Goal: Transaction & Acquisition: Book appointment/travel/reservation

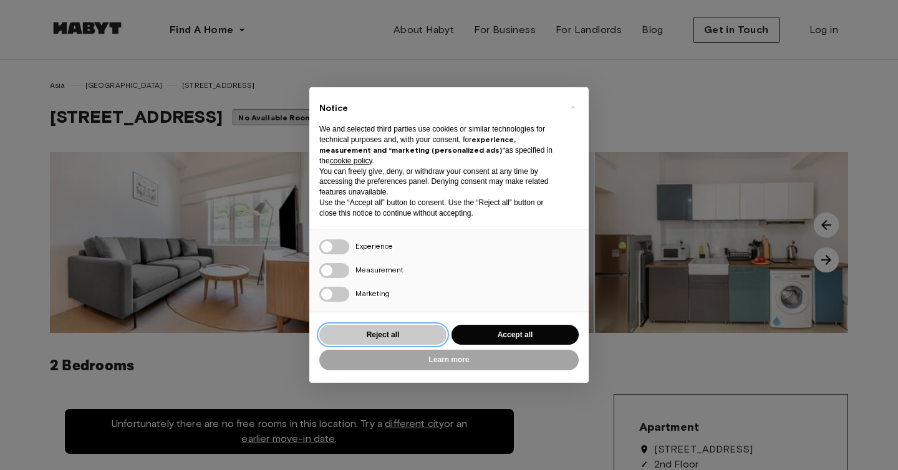
click at [400, 339] on button "Reject all" at bounding box center [382, 335] width 127 height 21
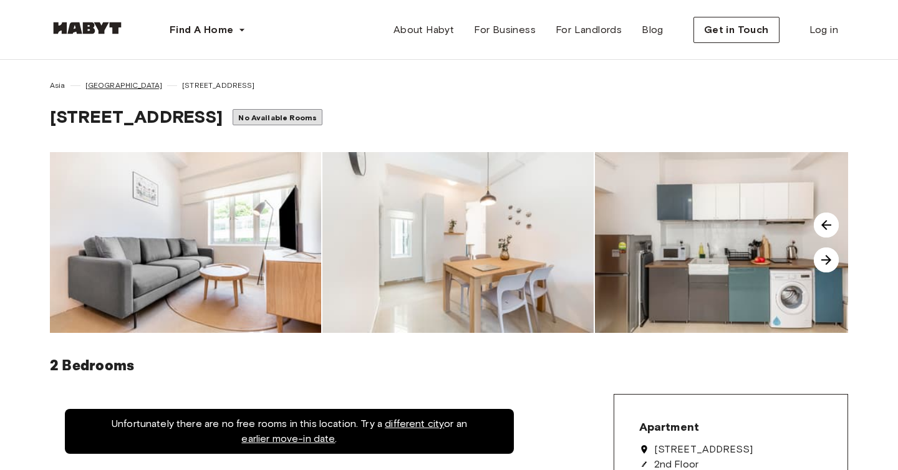
click at [90, 87] on span "[GEOGRAPHIC_DATA]" at bounding box center [123, 85] width 77 height 11
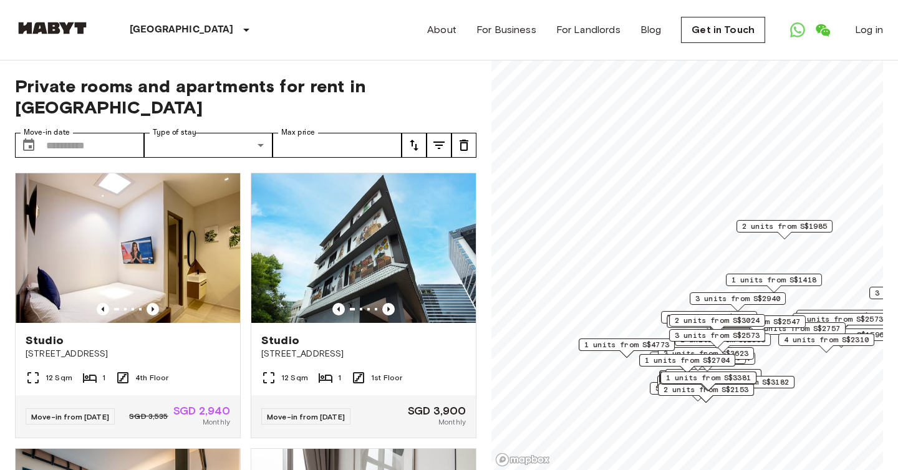
click at [448, 133] on button "tune" at bounding box center [439, 145] width 25 height 25
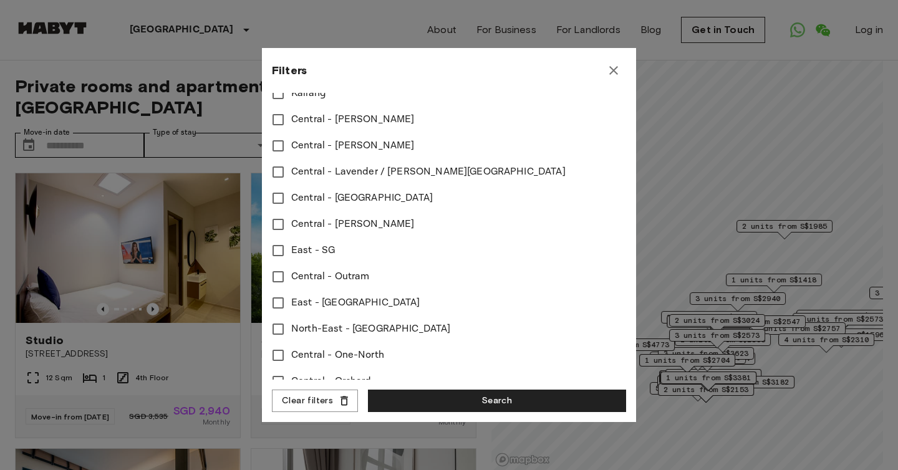
scroll to position [494, 0]
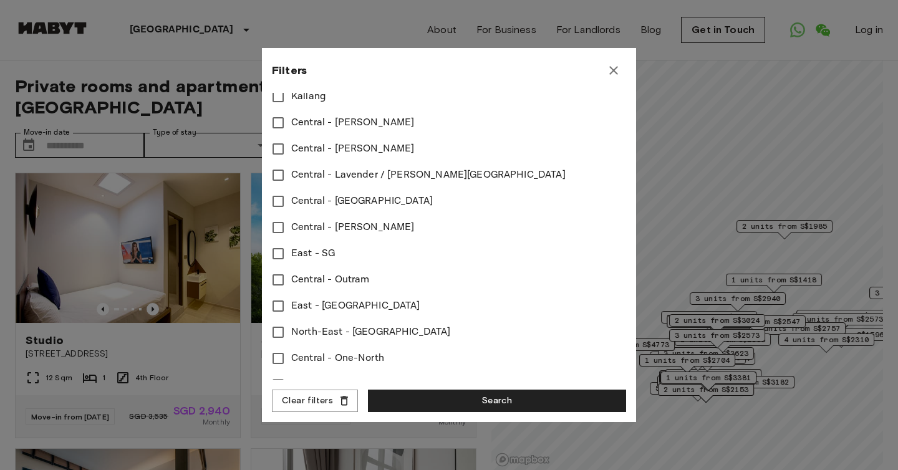
type input "****"
click at [456, 404] on button "Search" at bounding box center [497, 401] width 258 height 23
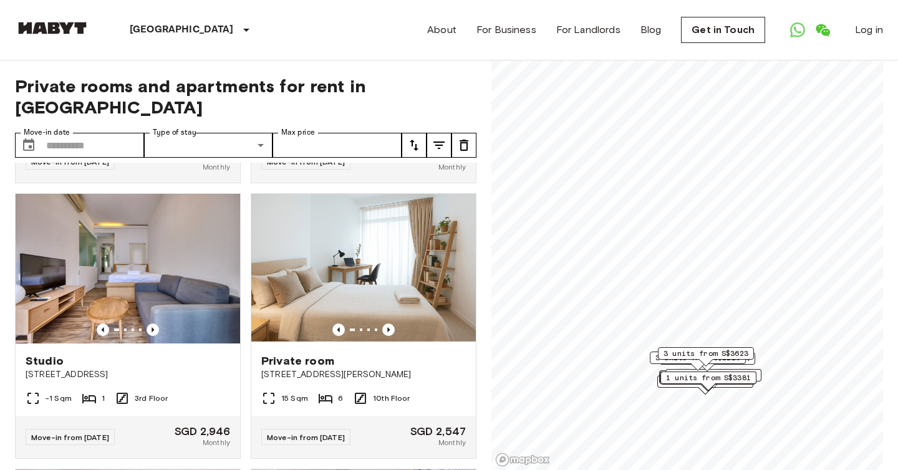
scroll to position [2443, 0]
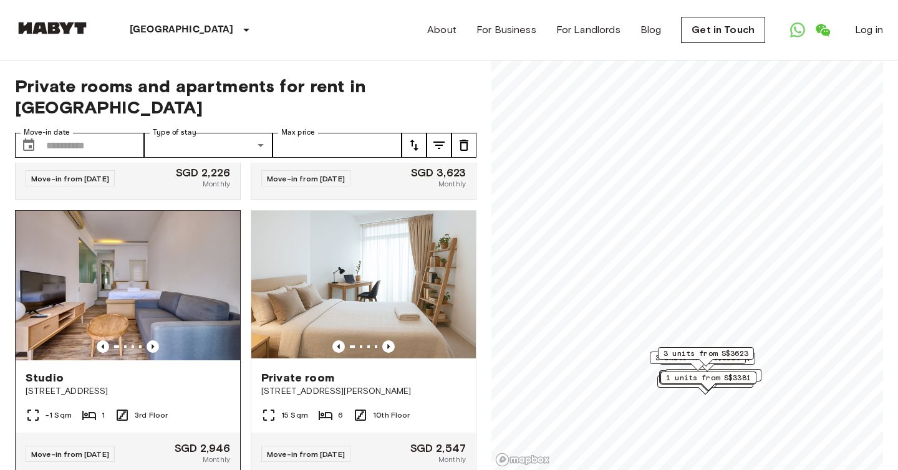
click at [122, 271] on img at bounding box center [128, 286] width 225 height 150
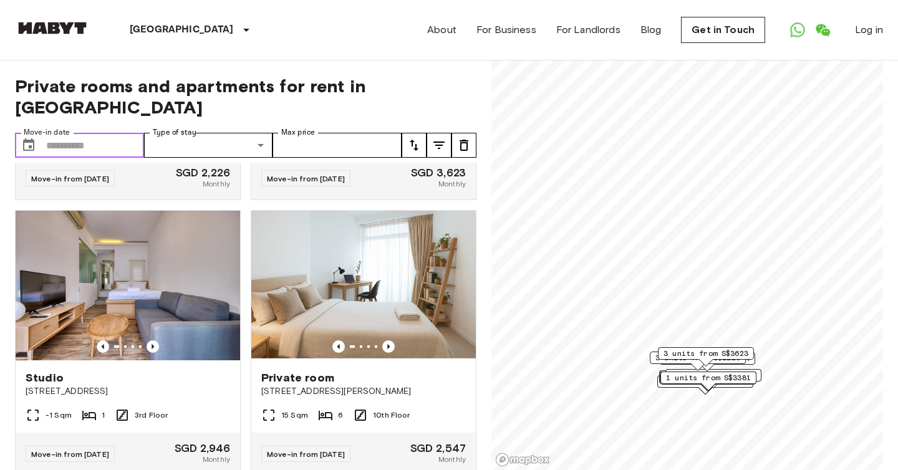
click at [125, 133] on input "Move-in date" at bounding box center [95, 145] width 98 height 25
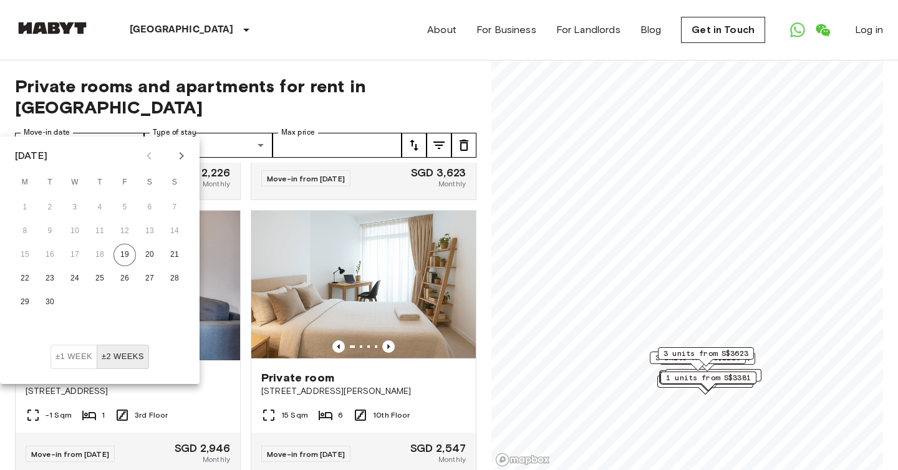
click at [188, 151] on icon "Next month" at bounding box center [181, 155] width 15 height 15
click at [186, 151] on icon "Next month" at bounding box center [181, 155] width 15 height 15
click at [29, 281] on button "17" at bounding box center [25, 279] width 22 height 22
type input "**********"
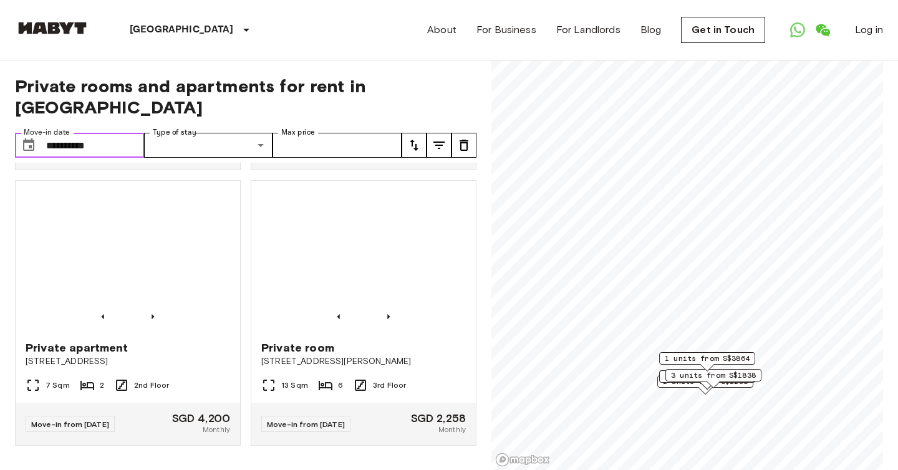
scroll to position [798, 0]
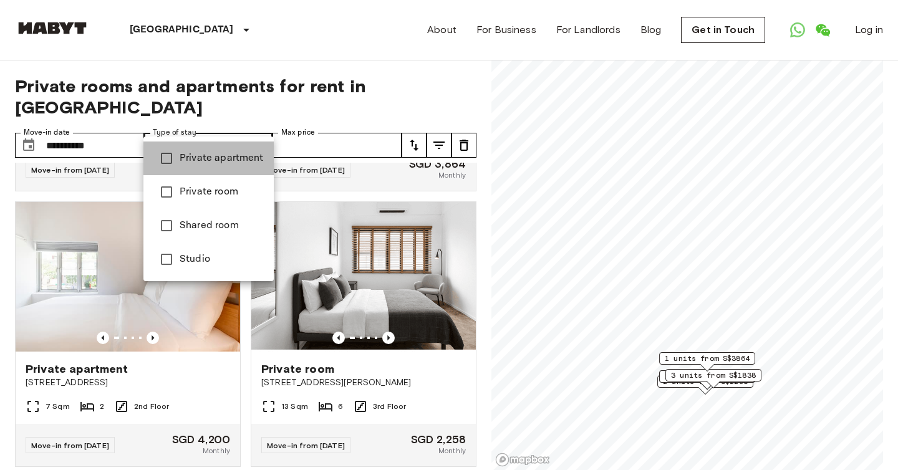
click at [236, 159] on span "Private apartment" at bounding box center [222, 158] width 84 height 15
type input "**********"
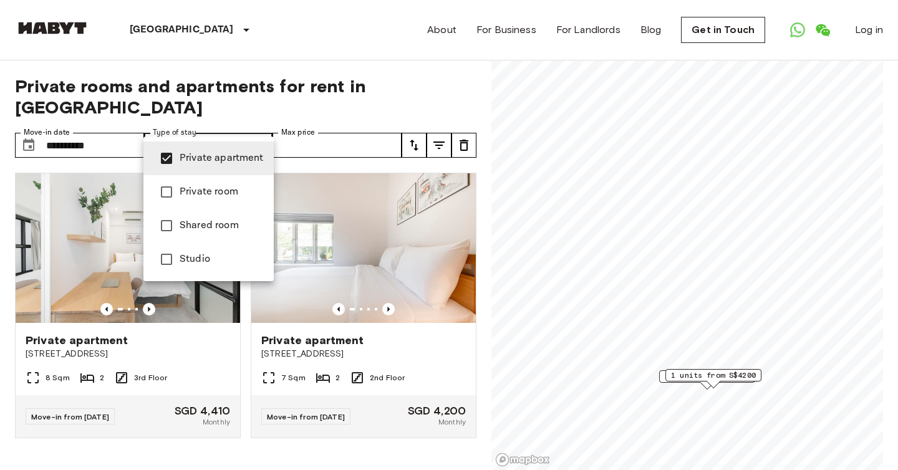
click at [394, 283] on div at bounding box center [449, 235] width 898 height 470
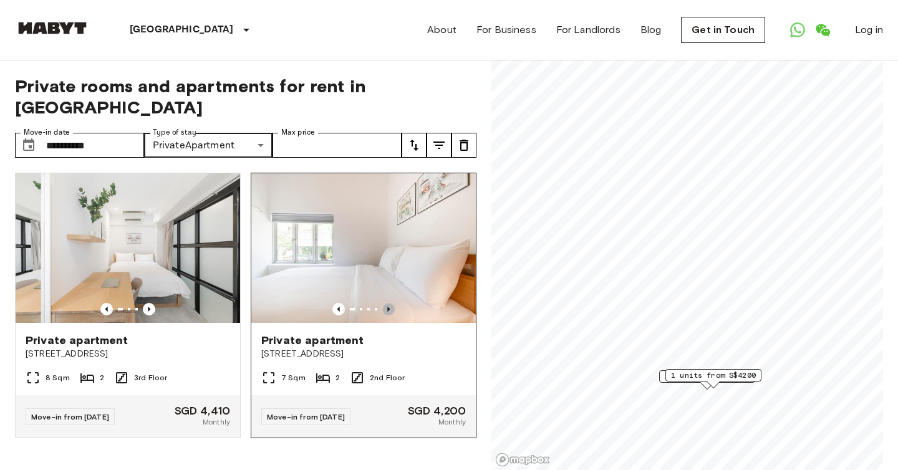
click at [389, 303] on icon "Previous image" at bounding box center [388, 309] width 12 height 12
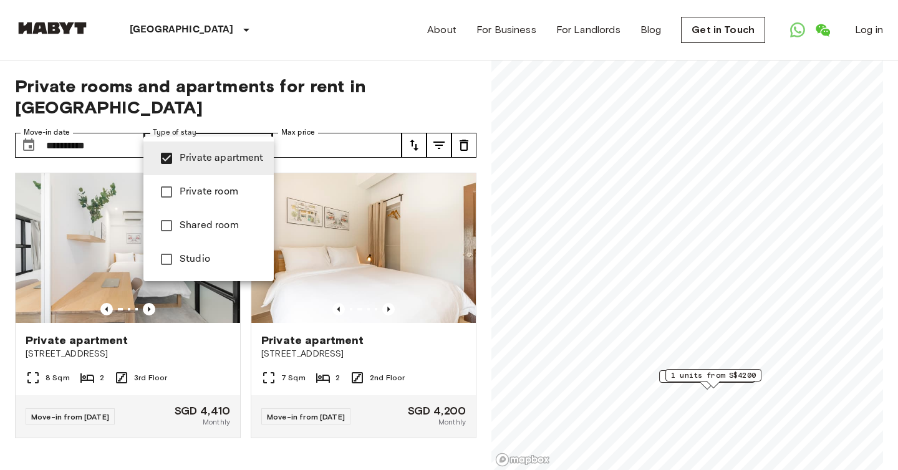
click at [196, 159] on span "Private apartment" at bounding box center [222, 158] width 84 height 15
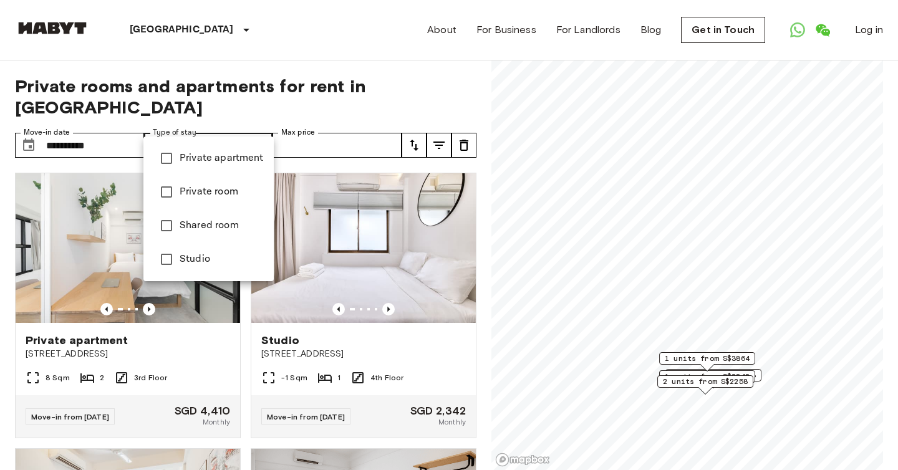
click at [189, 258] on span "Studio" at bounding box center [222, 259] width 84 height 15
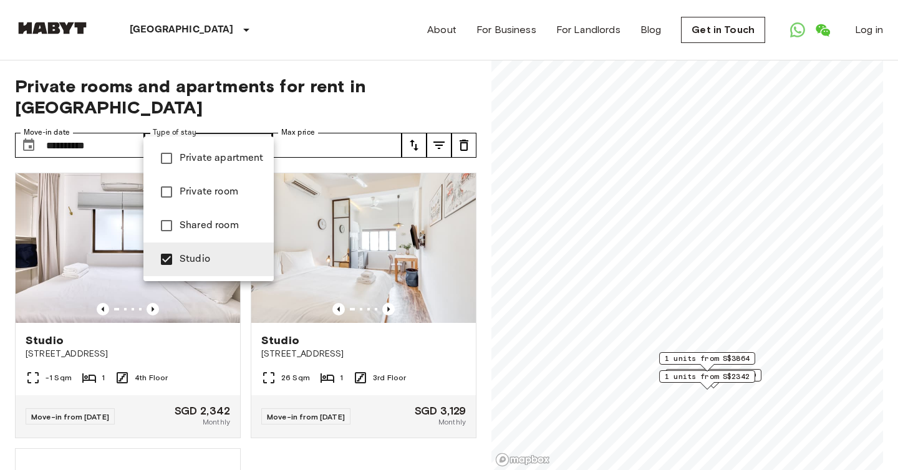
type input "******"
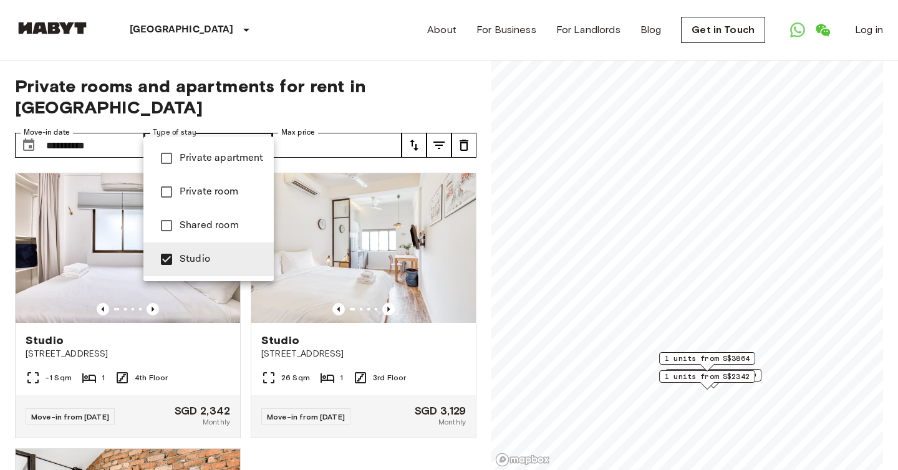
click at [299, 72] on div at bounding box center [449, 235] width 898 height 470
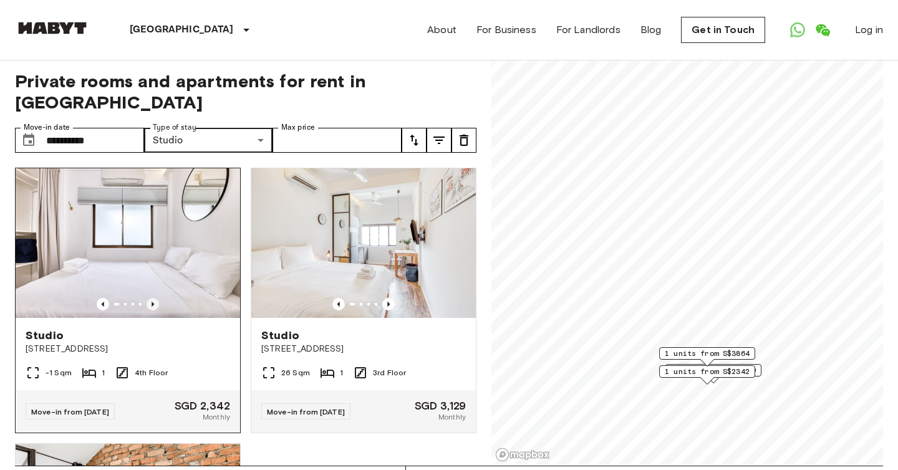
click at [150, 298] on icon "Previous image" at bounding box center [153, 304] width 12 height 12
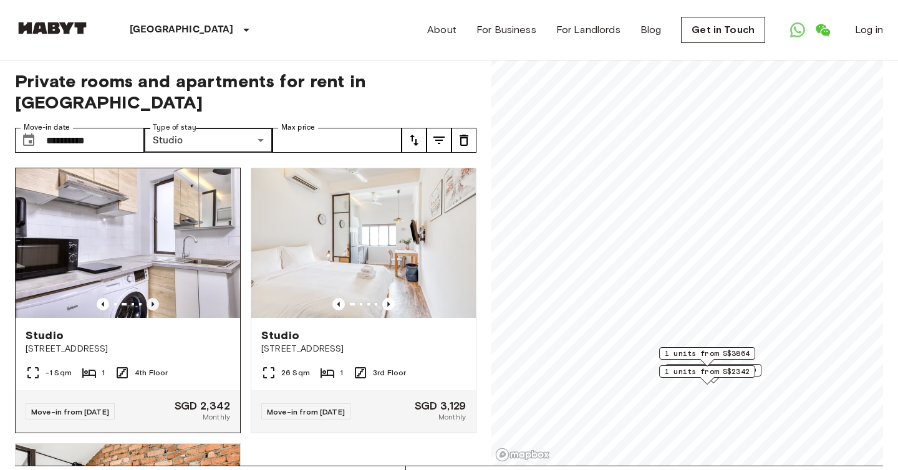
click at [150, 298] on icon "Previous image" at bounding box center [153, 304] width 12 height 12
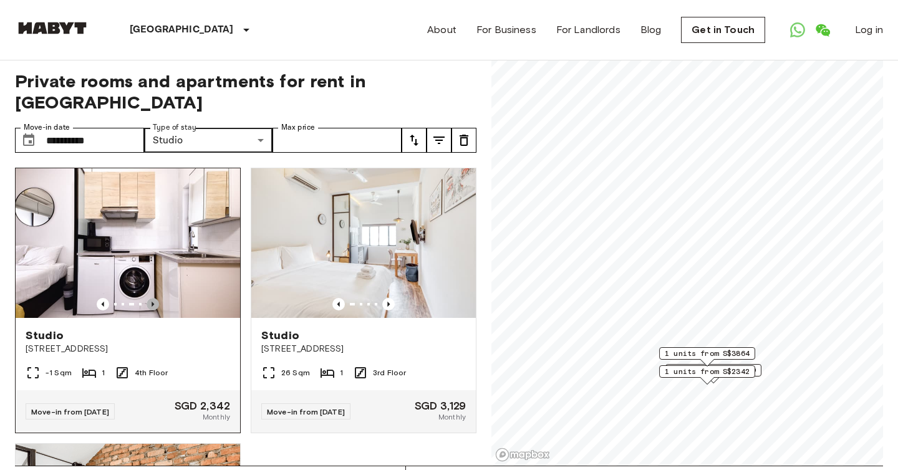
click at [150, 298] on icon "Previous image" at bounding box center [153, 304] width 12 height 12
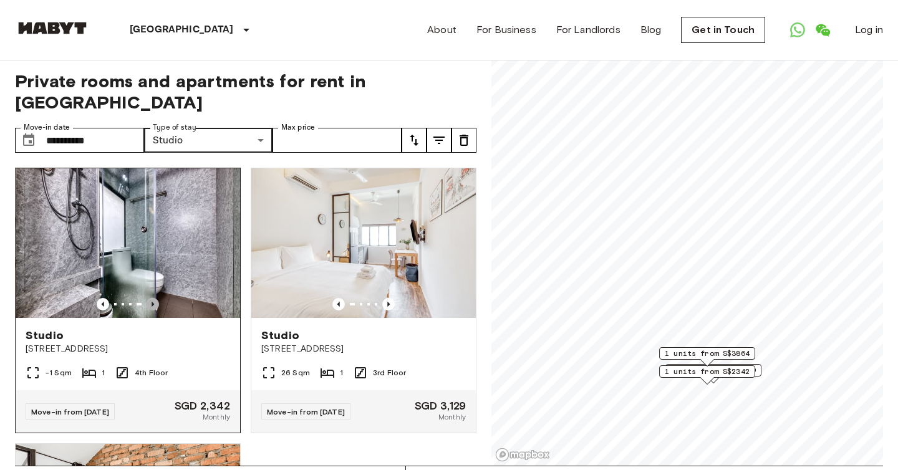
click at [150, 298] on icon "Previous image" at bounding box center [153, 304] width 12 height 12
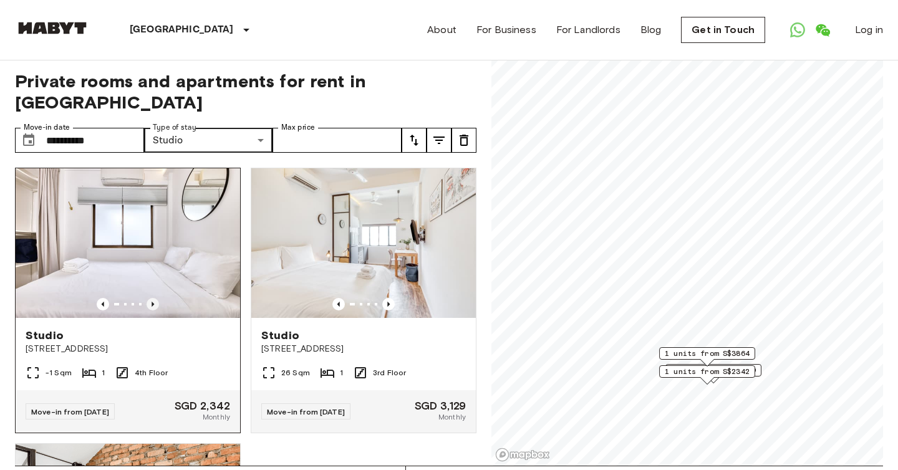
click at [150, 298] on icon "Previous image" at bounding box center [153, 304] width 12 height 12
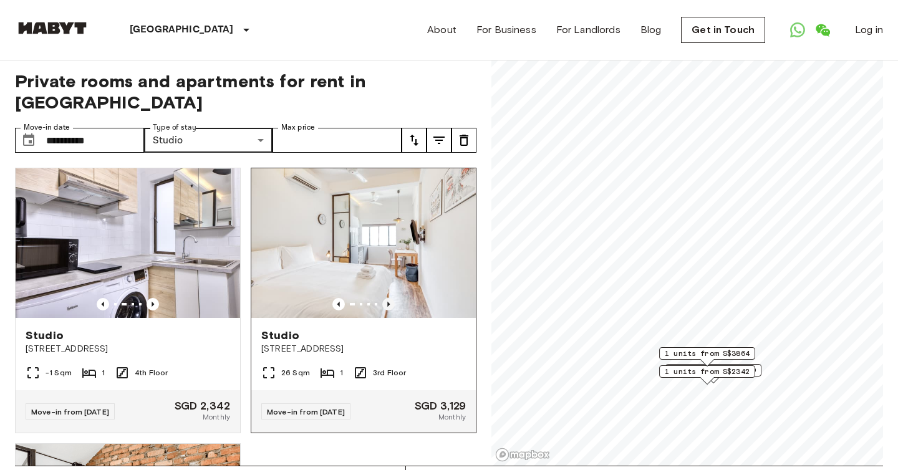
click at [388, 298] on icon "Previous image" at bounding box center [388, 304] width 12 height 12
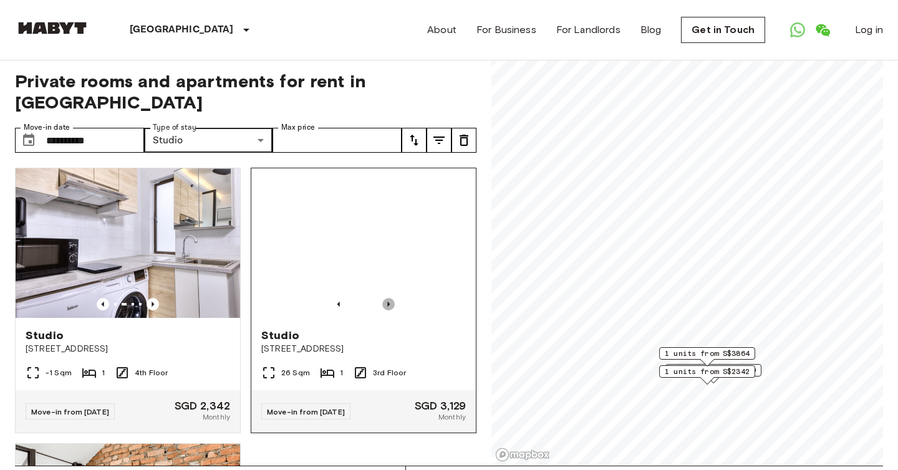
click at [388, 298] on icon "Previous image" at bounding box center [388, 304] width 12 height 12
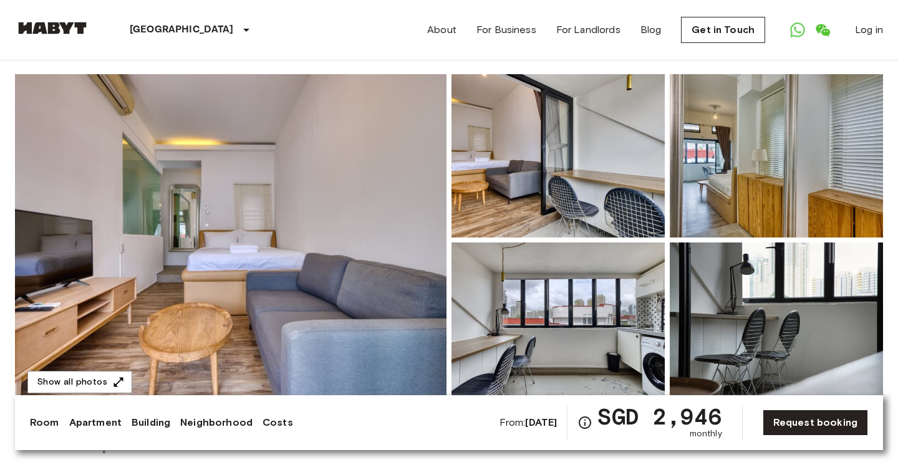
scroll to position [47, 0]
